Goal: Task Accomplishment & Management: Use online tool/utility

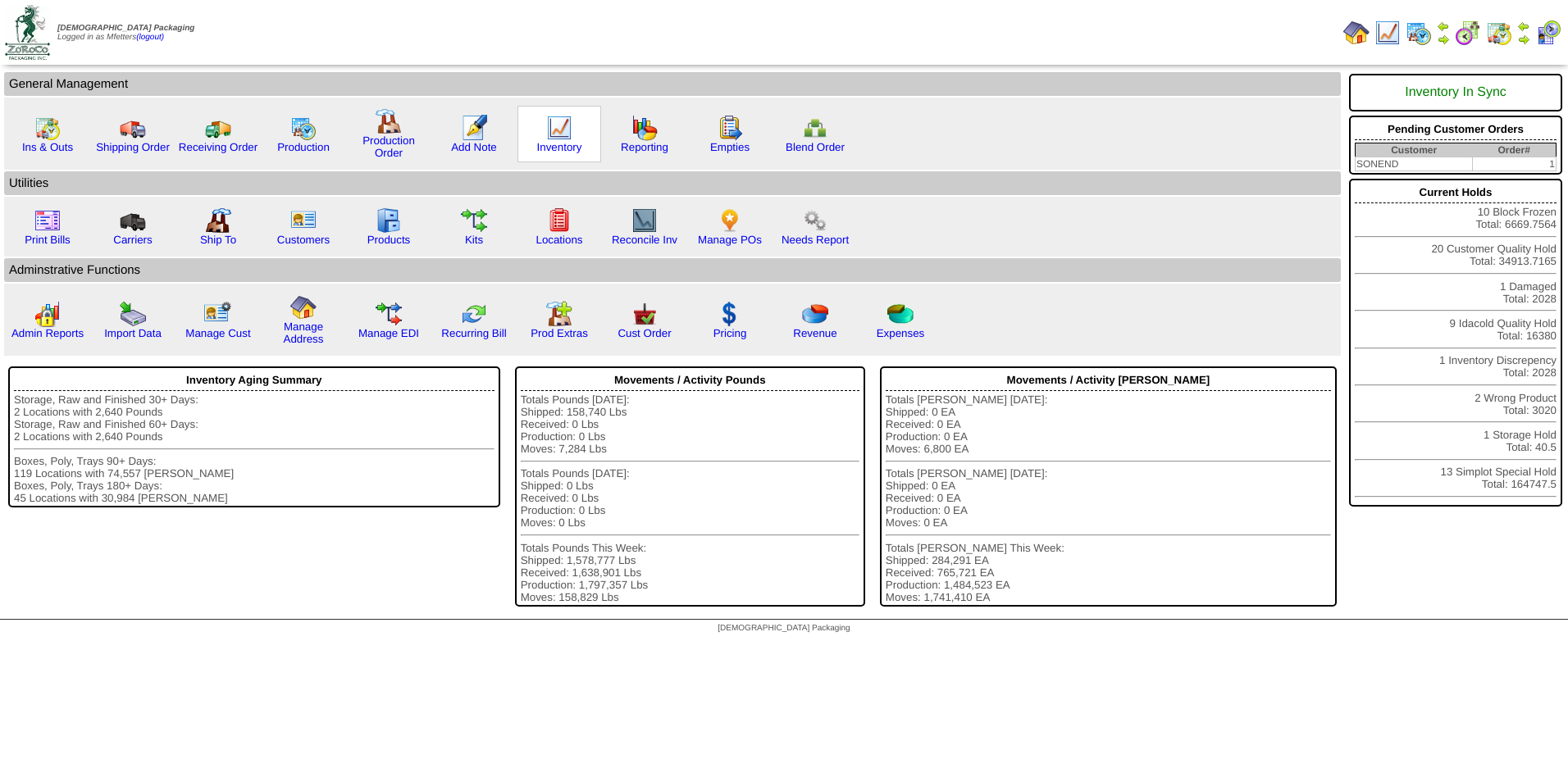
click at [548, 133] on img at bounding box center [559, 128] width 26 height 26
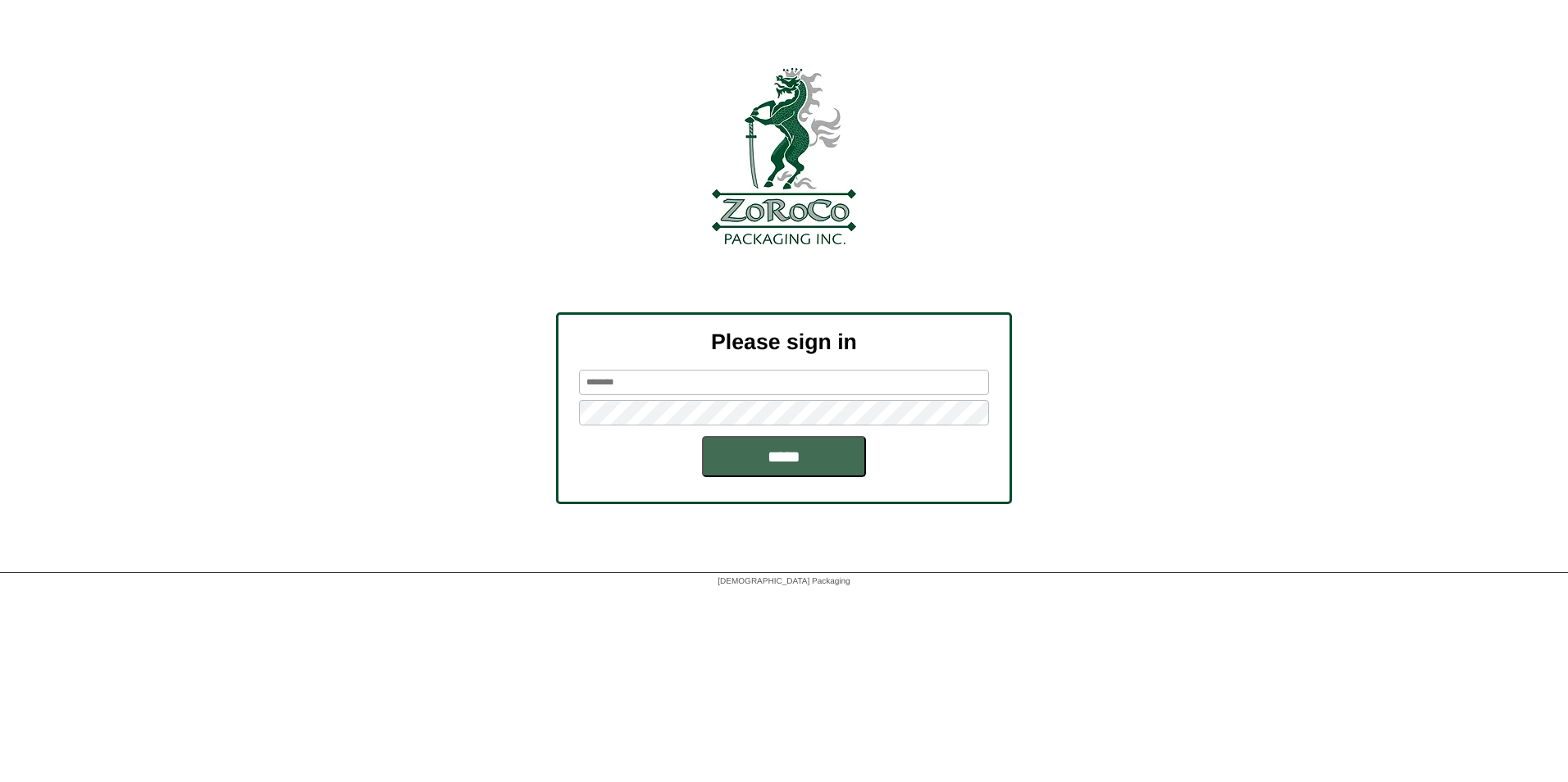
type input "********"
click at [748, 459] on input "*****" at bounding box center [784, 457] width 164 height 41
